Goal: Transaction & Acquisition: Purchase product/service

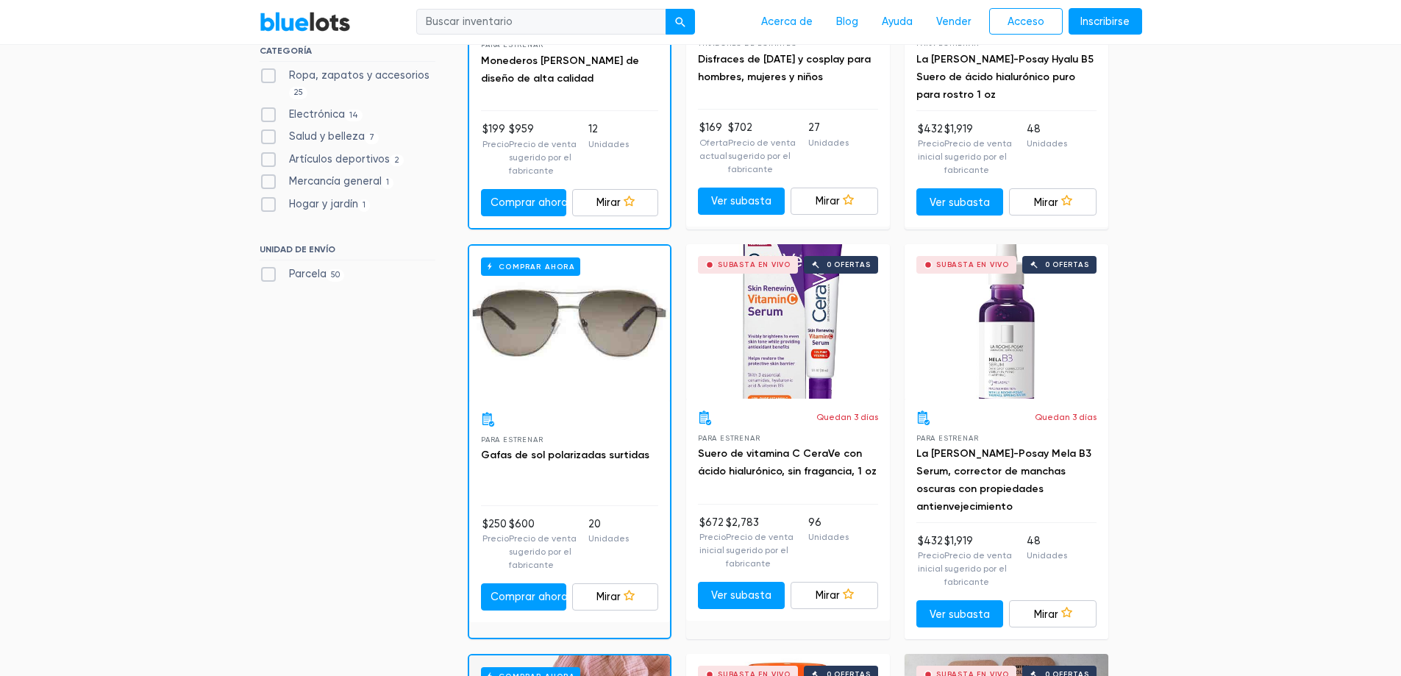
scroll to position [515, 0]
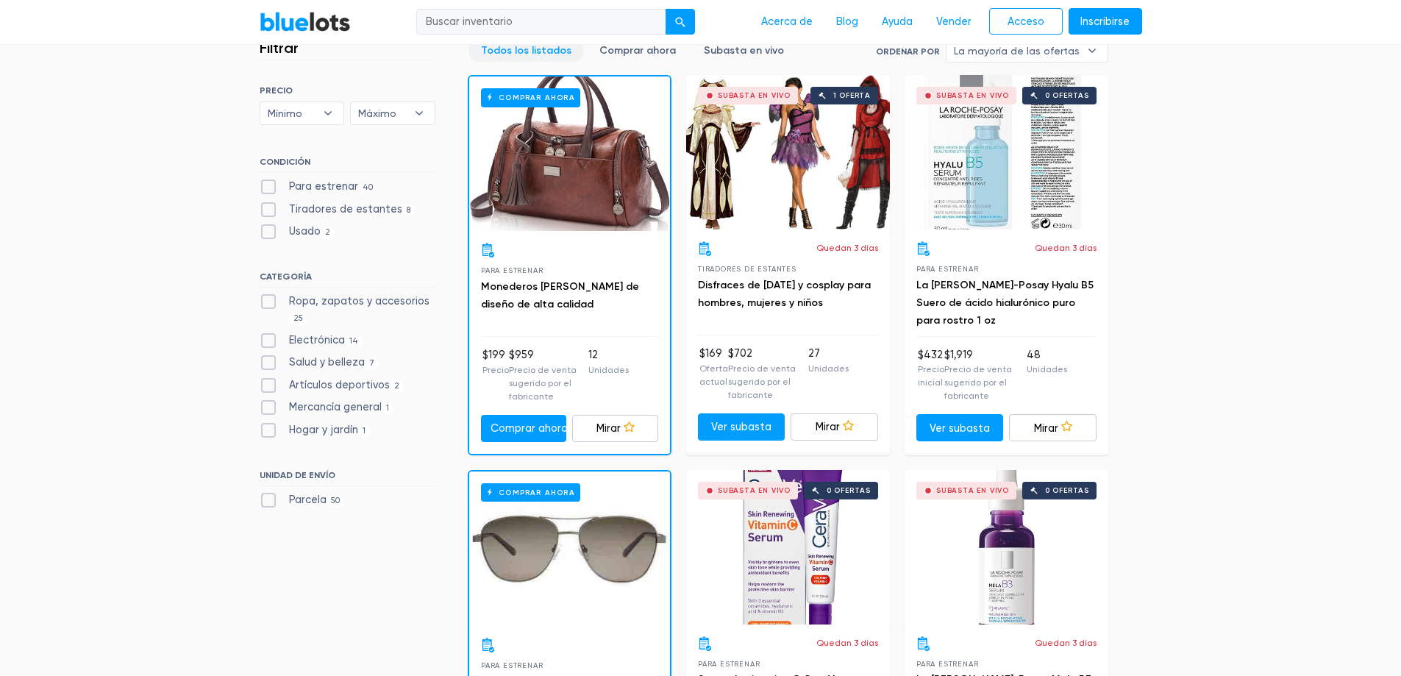
click at [271, 343] on label "Electrónica 14" at bounding box center [312, 340] width 104 height 16
click at [269, 342] on input "Electrónica 14" at bounding box center [265, 337] width 10 height 10
checkbox input "true"
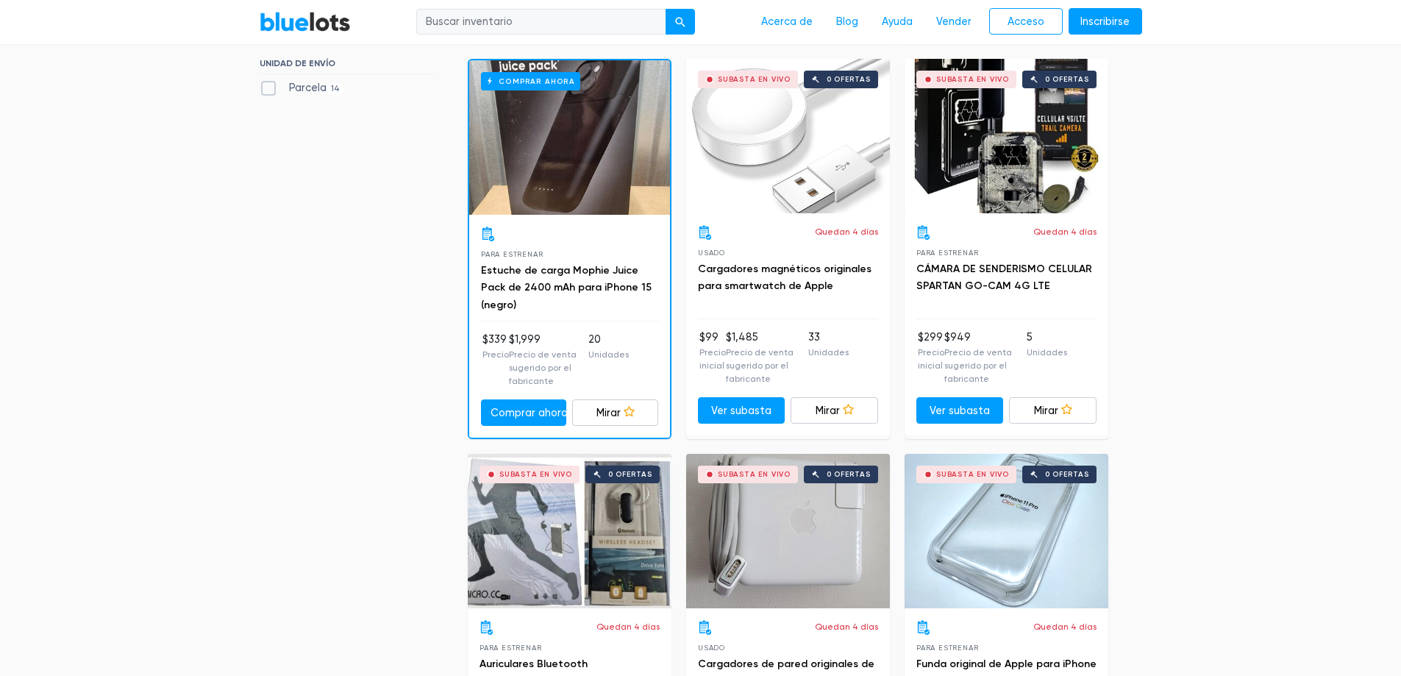
scroll to position [934, 0]
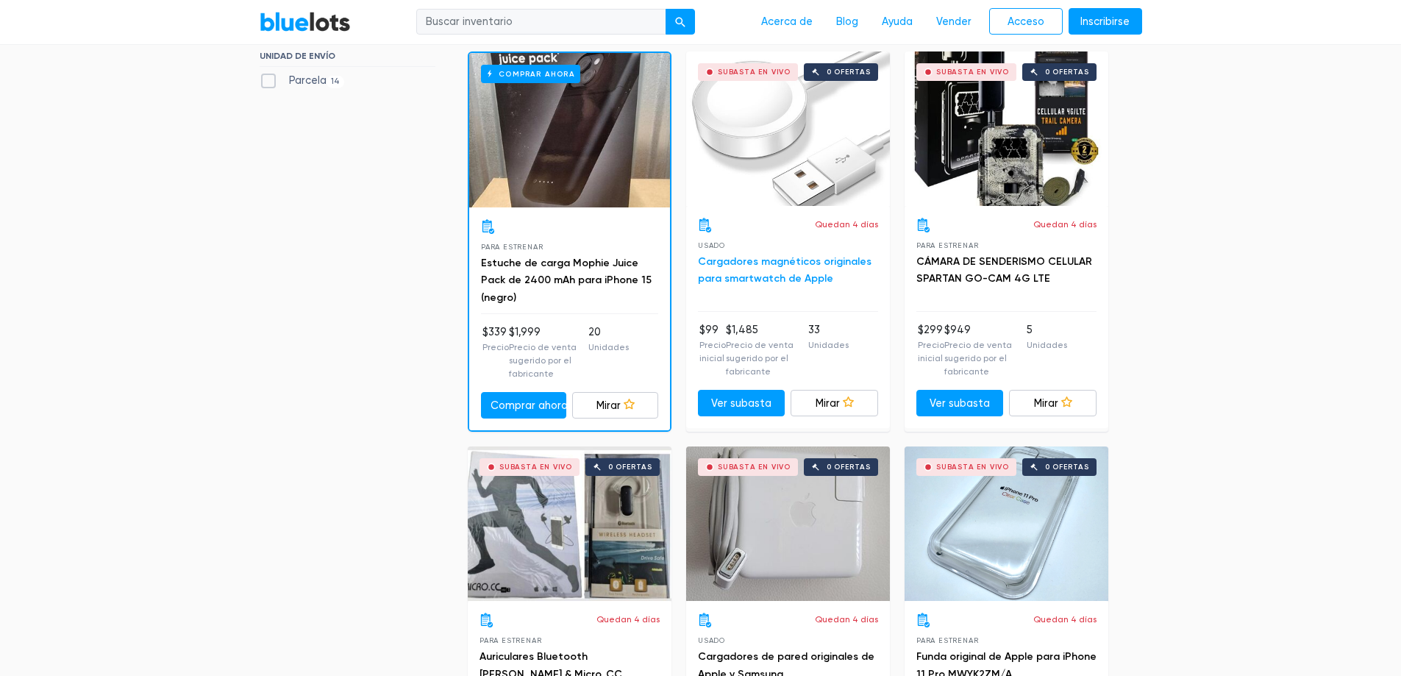
click at [793, 263] on font "Cargadores magnéticos originales para smartwatch de Apple" at bounding box center [785, 270] width 174 height 30
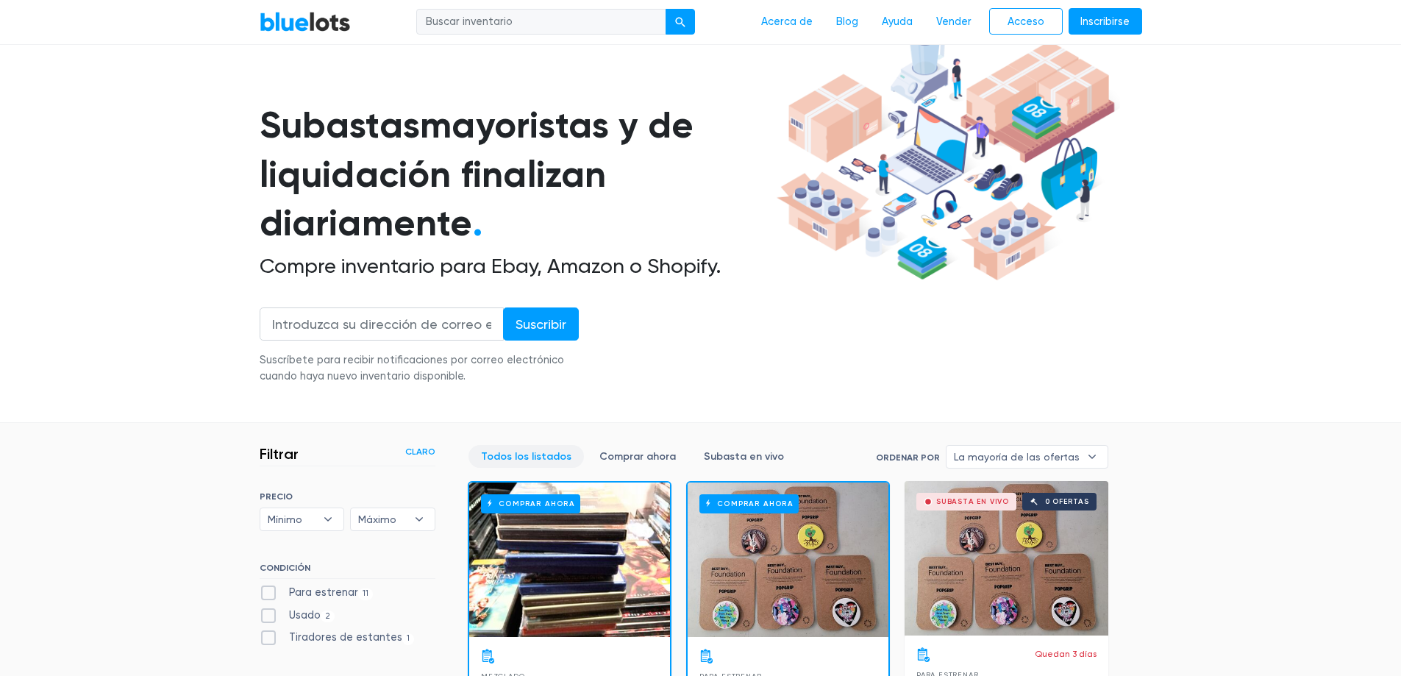
scroll to position [0, 0]
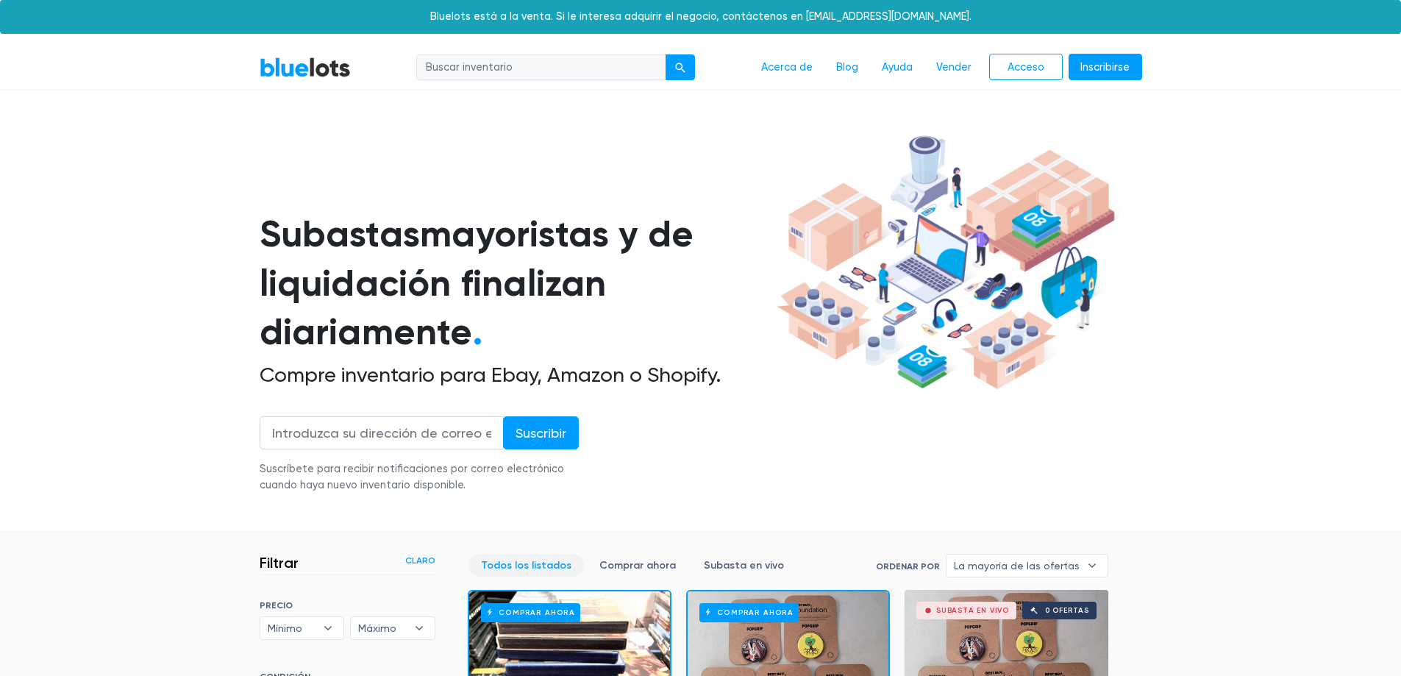
drag, startPoint x: 368, startPoint y: 75, endPoint x: 244, endPoint y: 74, distance: 124.3
click at [244, 74] on nav "BlueLots Acerca de Blog Ayuda Vender Acceso Inscribirse" at bounding box center [700, 68] width 1401 height 45
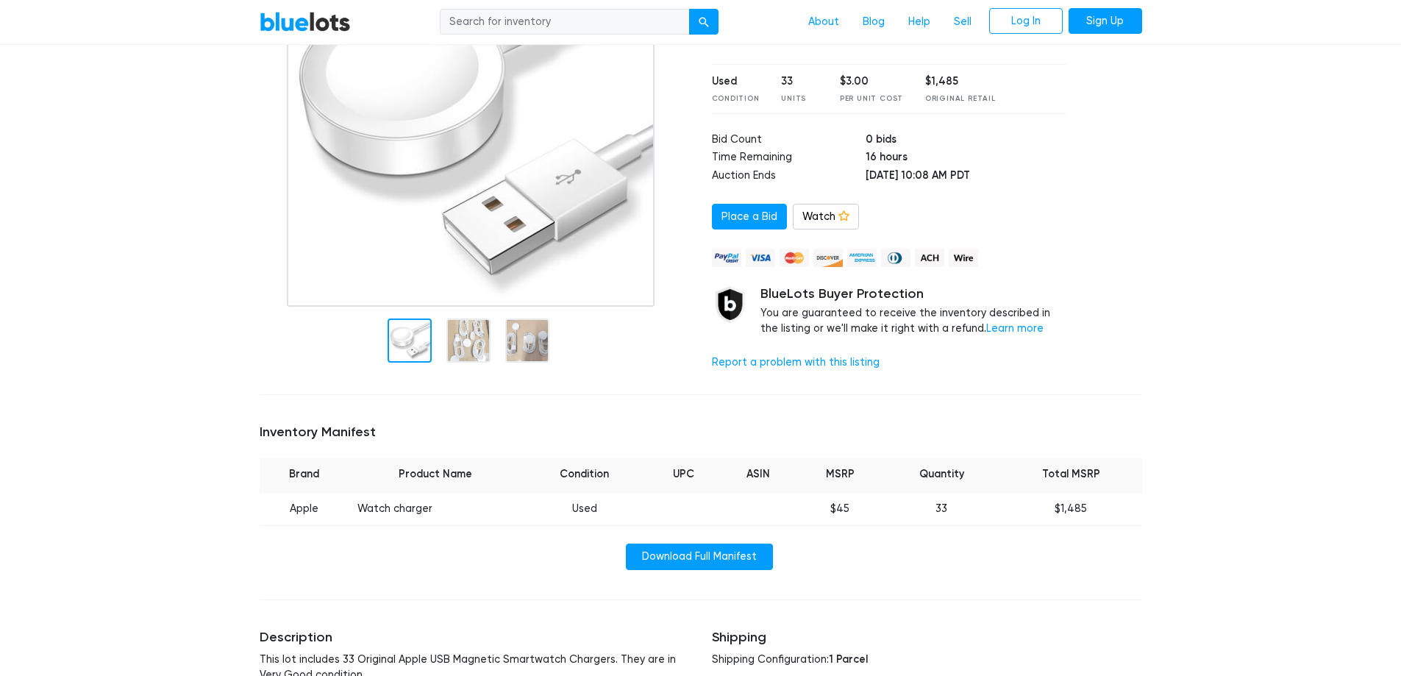
scroll to position [221, 0]
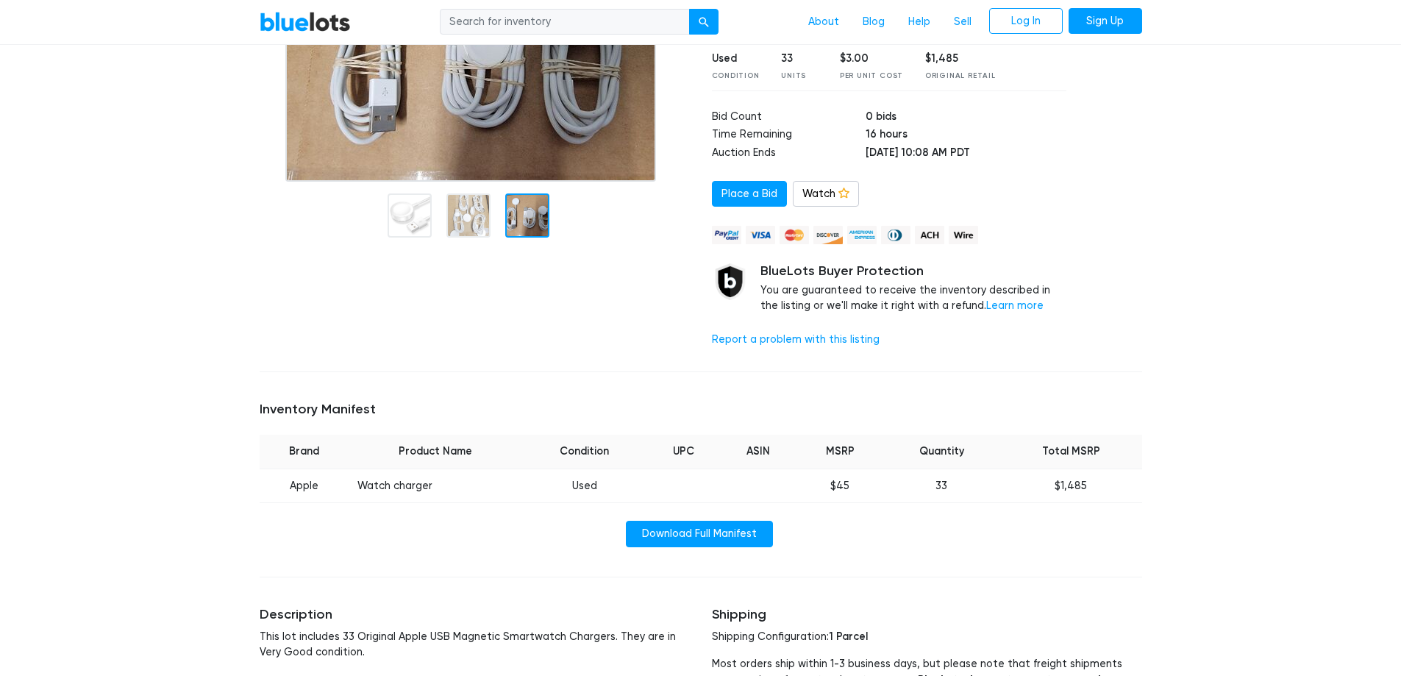
click at [465, 240] on div at bounding box center [475, 214] width 430 height 64
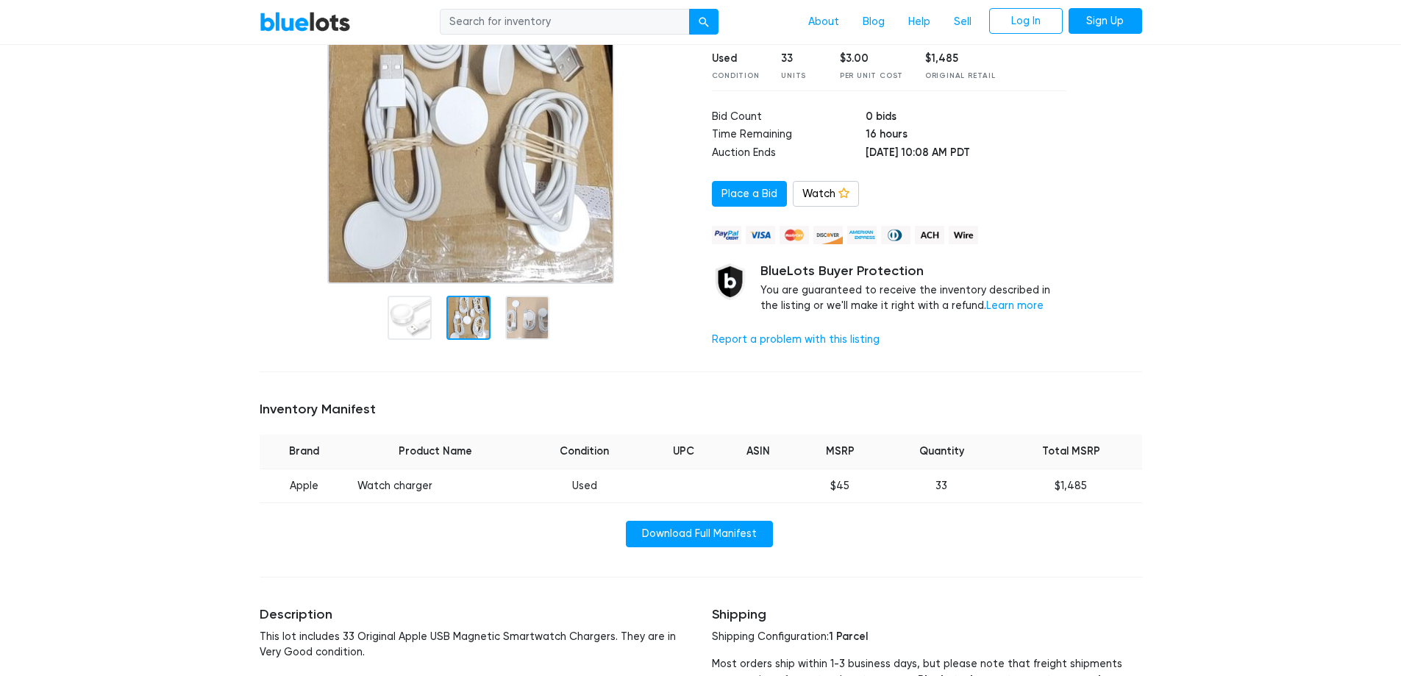
click at [460, 230] on img at bounding box center [470, 100] width 287 height 368
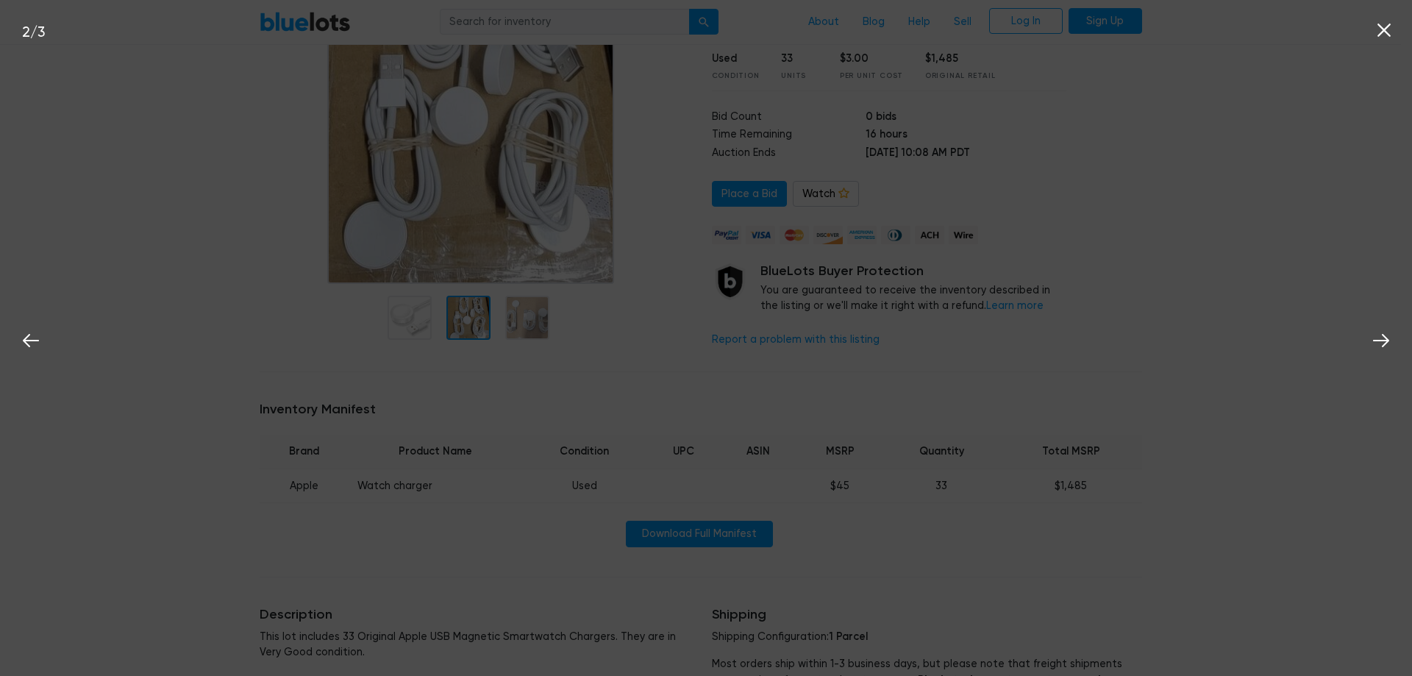
click at [979, 238] on div "2 / 3" at bounding box center [706, 338] width 1412 height 676
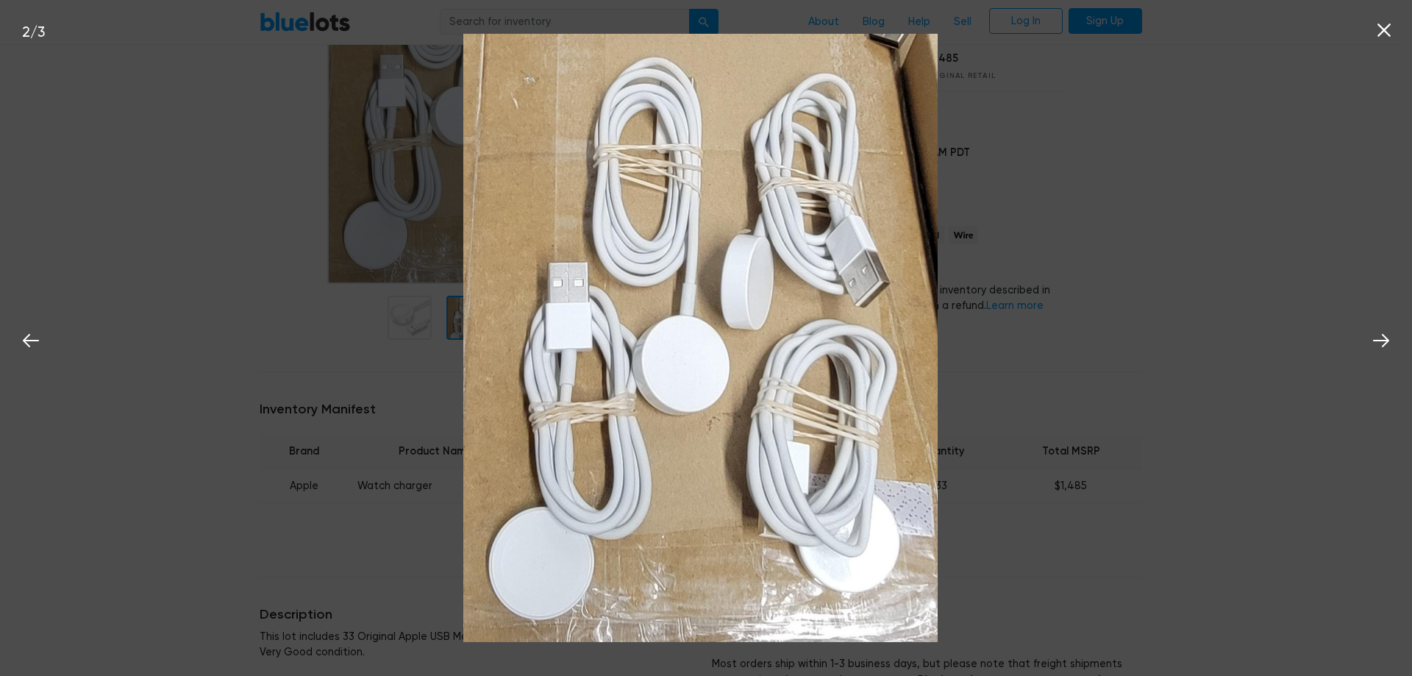
click at [1379, 29] on icon at bounding box center [1384, 30] width 22 height 22
